Goal: Task Accomplishment & Management: Manage account settings

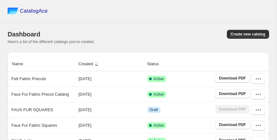
click at [169, 15] on div "CatalogAce" at bounding box center [138, 11] width 277 height 22
click at [163, 39] on div "Here's a list of the different catalogs you've created." at bounding box center [139, 41] width 262 height 5
click at [35, 13] on span "CatalogAce" at bounding box center [34, 11] width 28 height 6
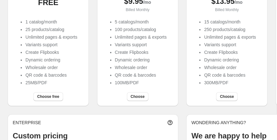
scroll to position [121, 0]
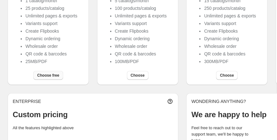
click at [49, 73] on span "Choose free" at bounding box center [48, 75] width 22 height 5
